Goal: Task Accomplishment & Management: Manage account settings

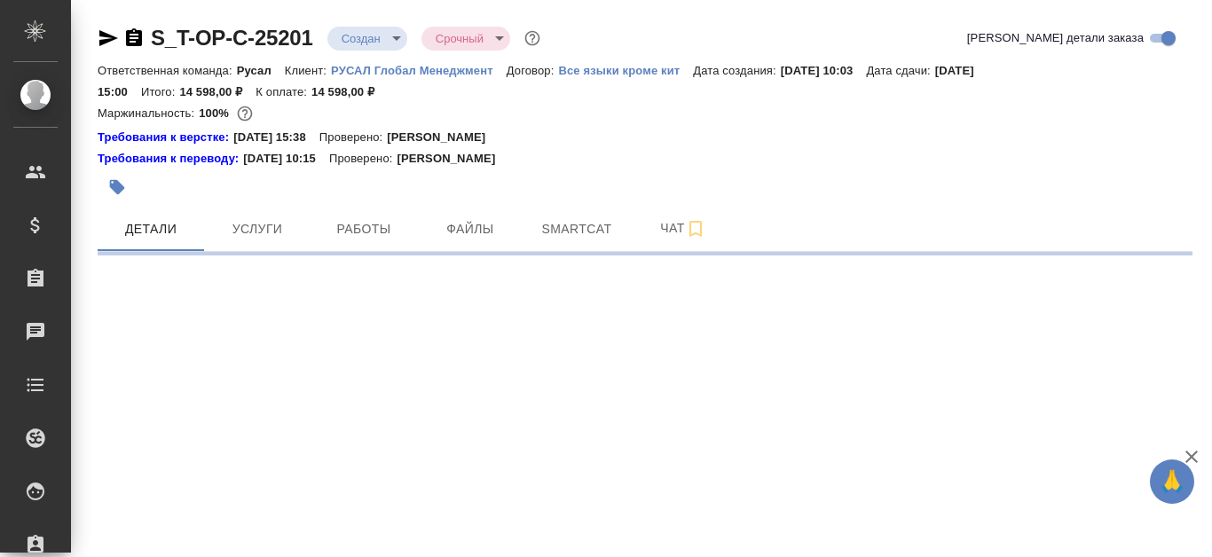
select select "RU"
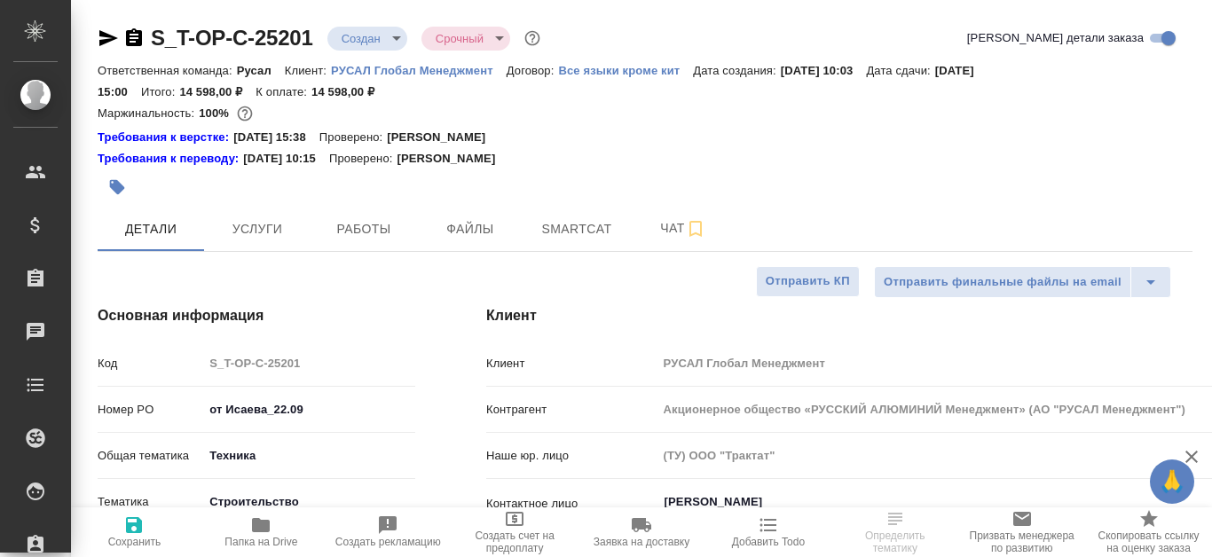
type textarea "x"
click at [446, 220] on span "Файлы" at bounding box center [470, 229] width 85 height 22
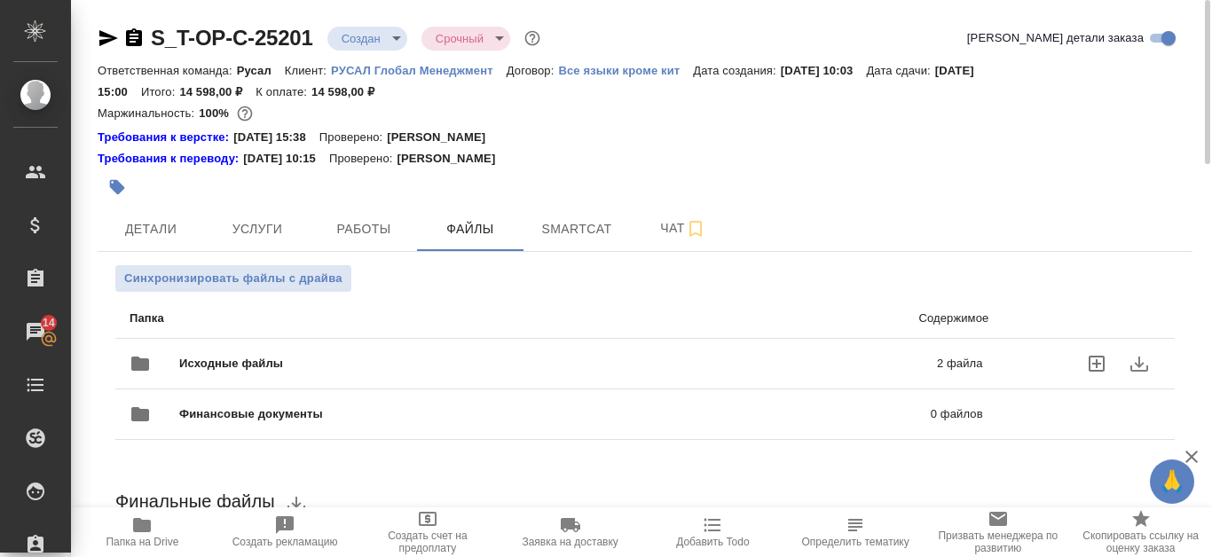
click at [492, 358] on span "Исходные файлы" at bounding box center [394, 364] width 431 height 18
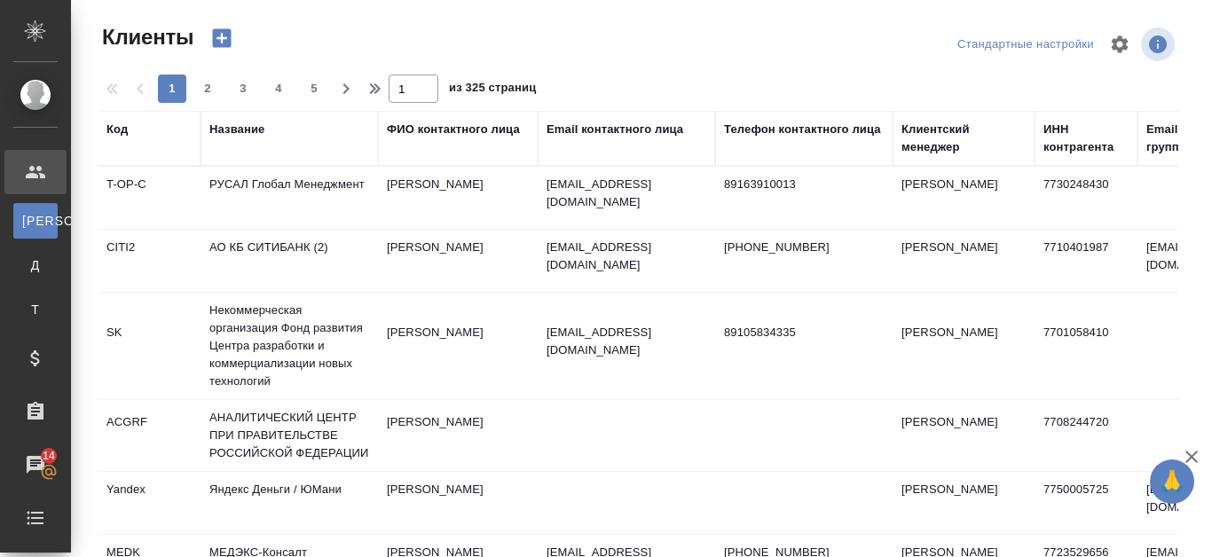
select select "RU"
